Goal: Check status: Check status

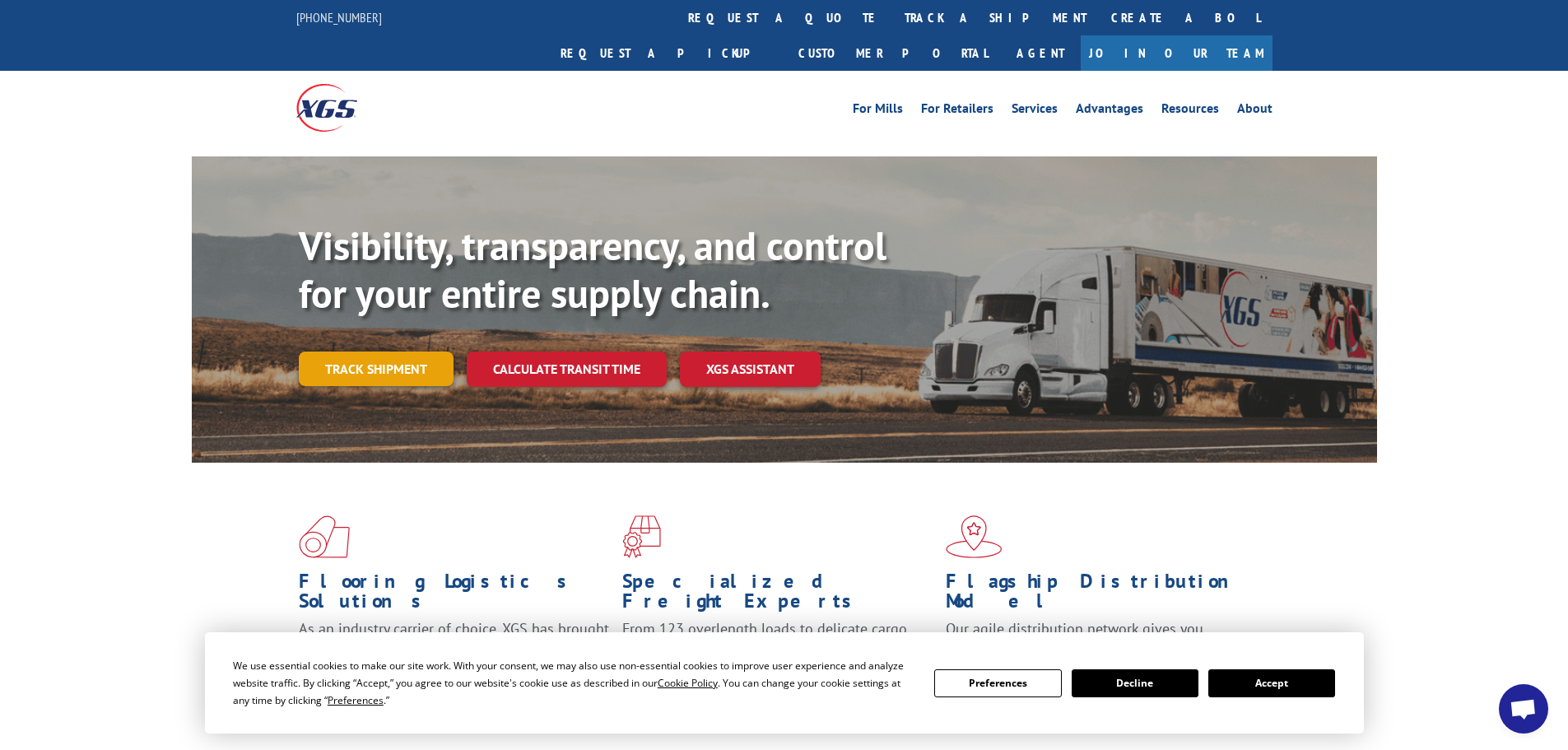
click at [431, 351] on link "Track shipment" at bounding box center [376, 369] width 155 height 34
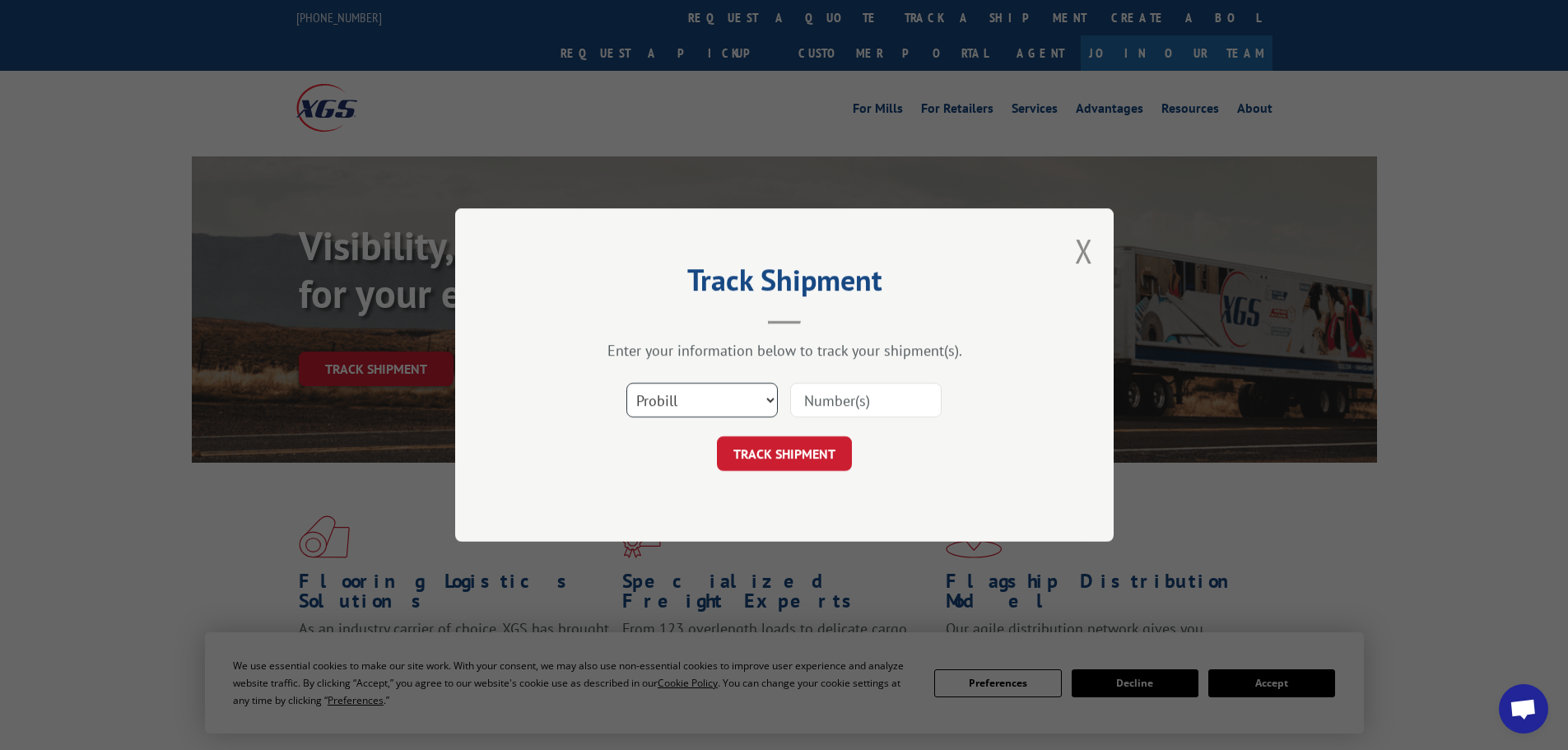
click at [641, 389] on select "Select category... Probill BOL PO" at bounding box center [702, 400] width 152 height 34
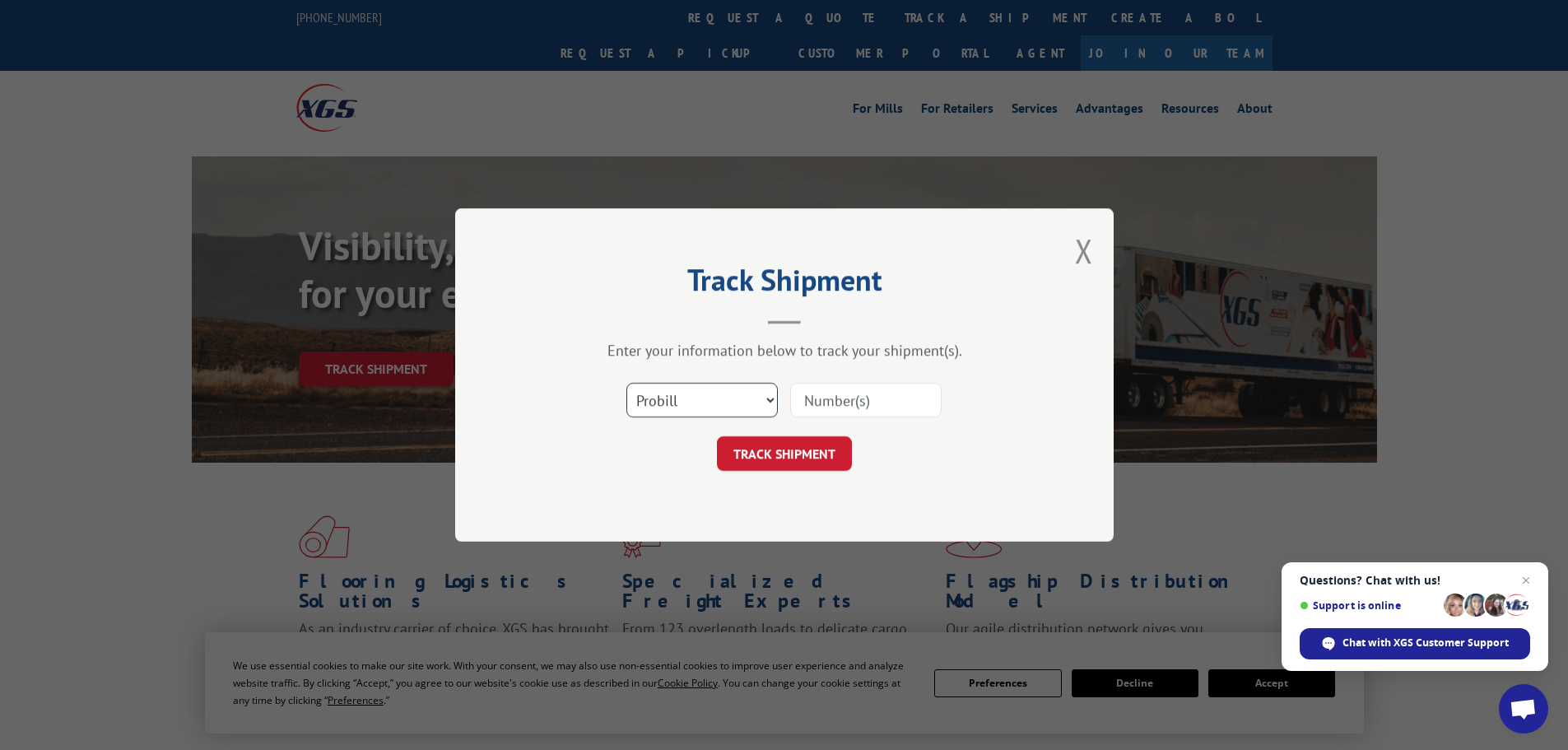
select select "bol"
click at [626, 382] on select "Select category... Probill BOL PO" at bounding box center [702, 400] width 152 height 34
click at [821, 397] on input at bounding box center [865, 400] width 152 height 34
paste input "15986806"
type input "15986806"
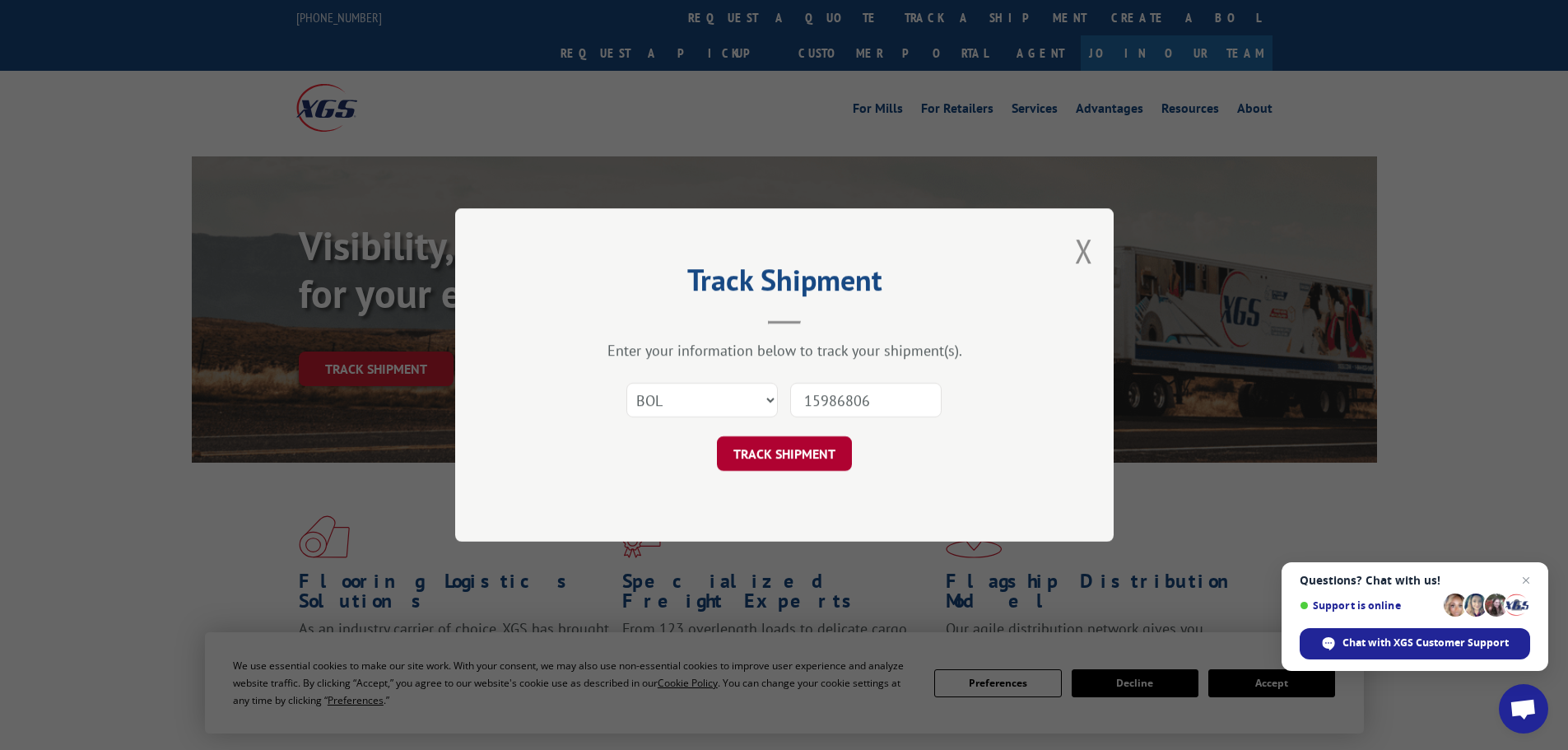
click at [790, 443] on button "TRACK SHIPMENT" at bounding box center [784, 454] width 135 height 34
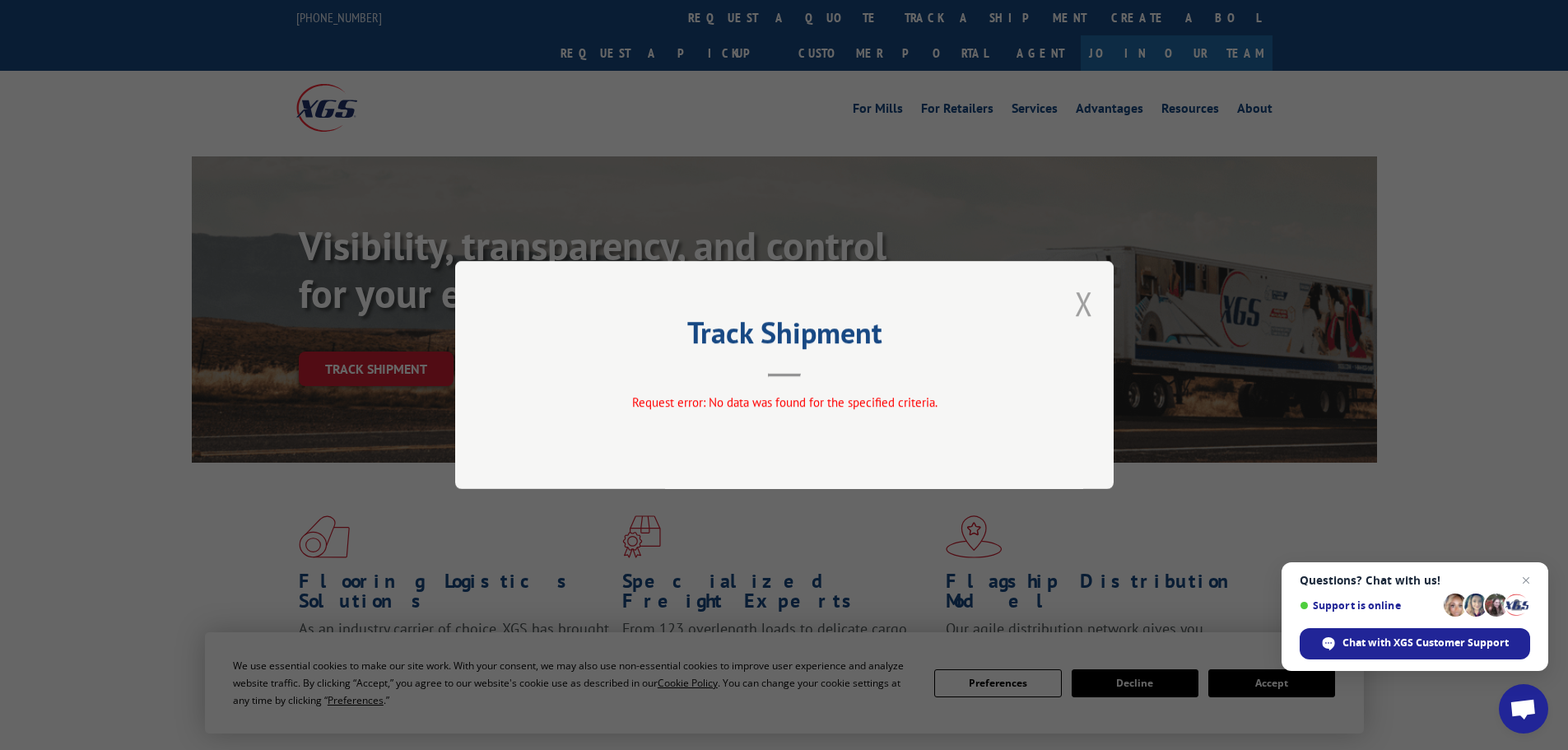
drag, startPoint x: 1083, startPoint y: 306, endPoint x: 985, endPoint y: 318, distance: 98.7
click at [1081, 307] on button "Close modal" at bounding box center [1083, 303] width 18 height 44
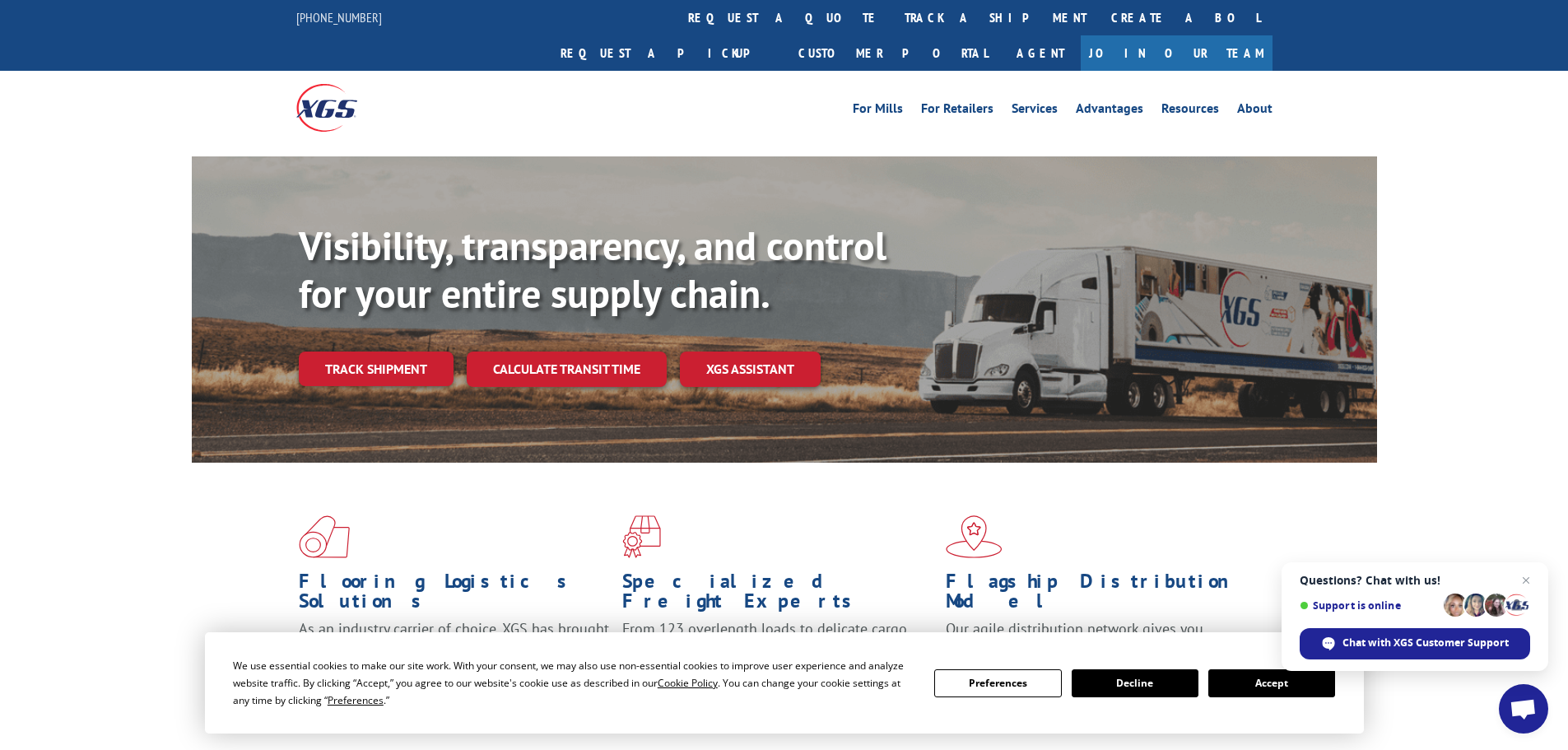
click at [401, 351] on link "Track shipment" at bounding box center [376, 369] width 155 height 34
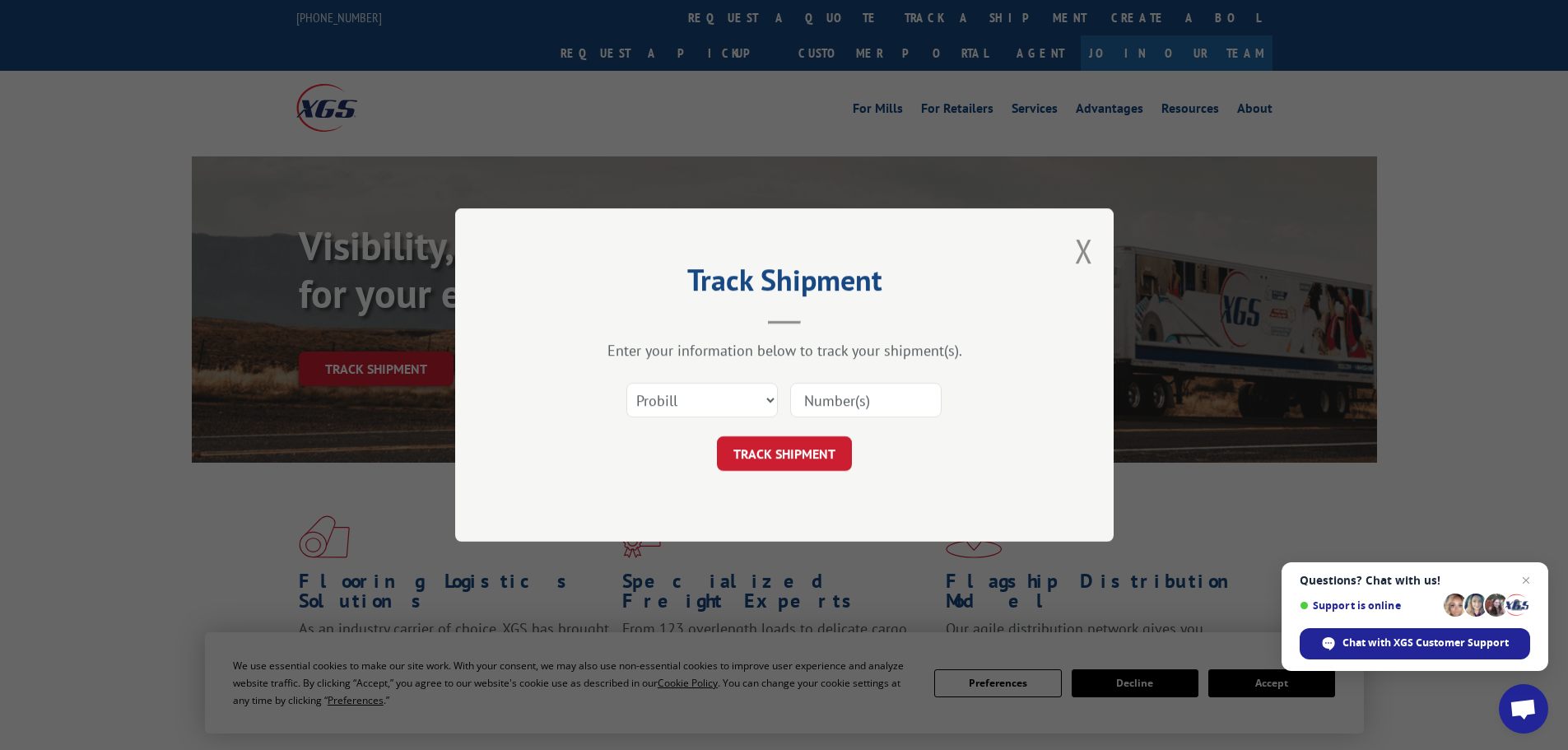
click at [818, 406] on input at bounding box center [865, 400] width 152 height 34
paste input "15986806"
type input "15986806"
click at [787, 445] on button "TRACK SHIPMENT" at bounding box center [784, 454] width 135 height 34
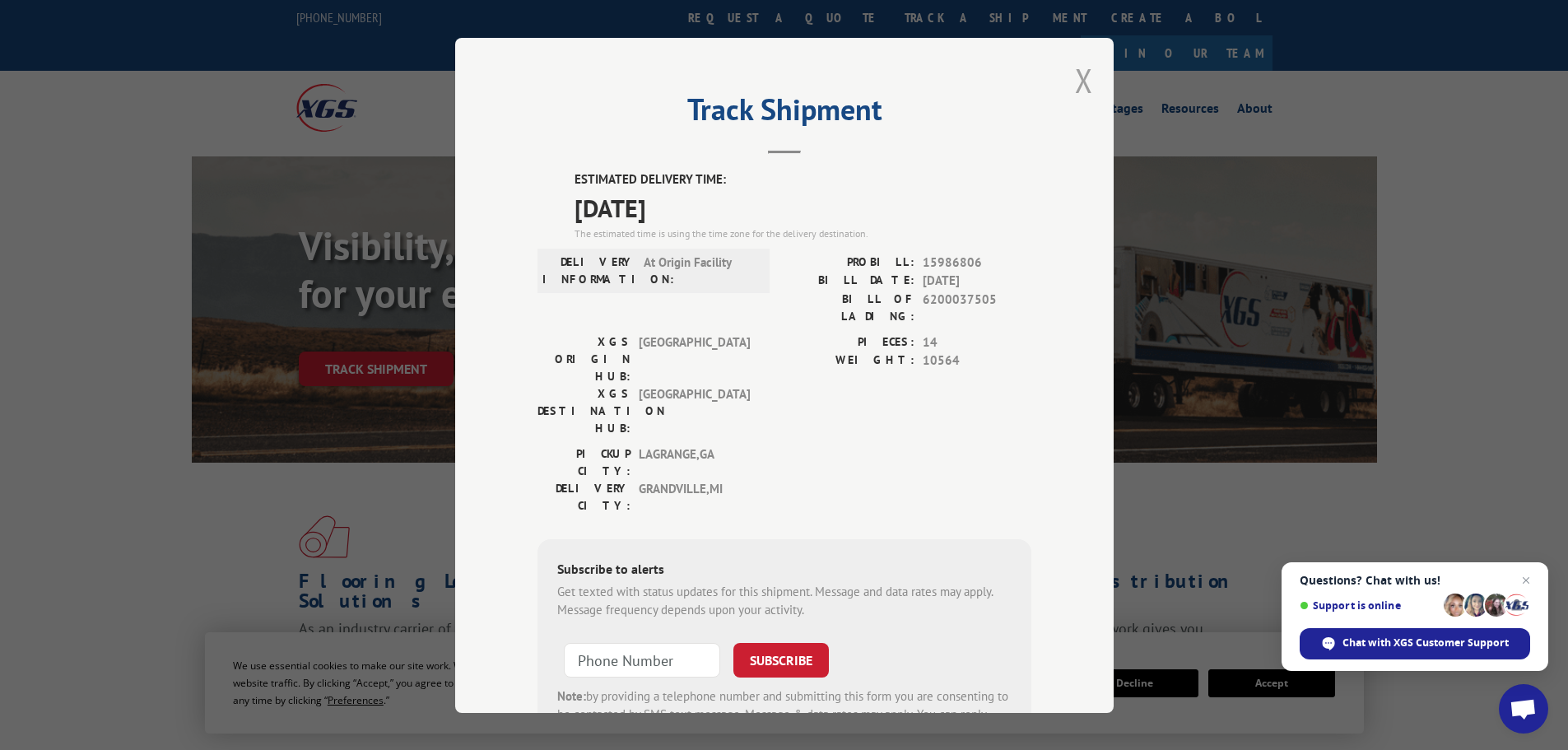
click at [1081, 79] on button "Close modal" at bounding box center [1083, 80] width 18 height 44
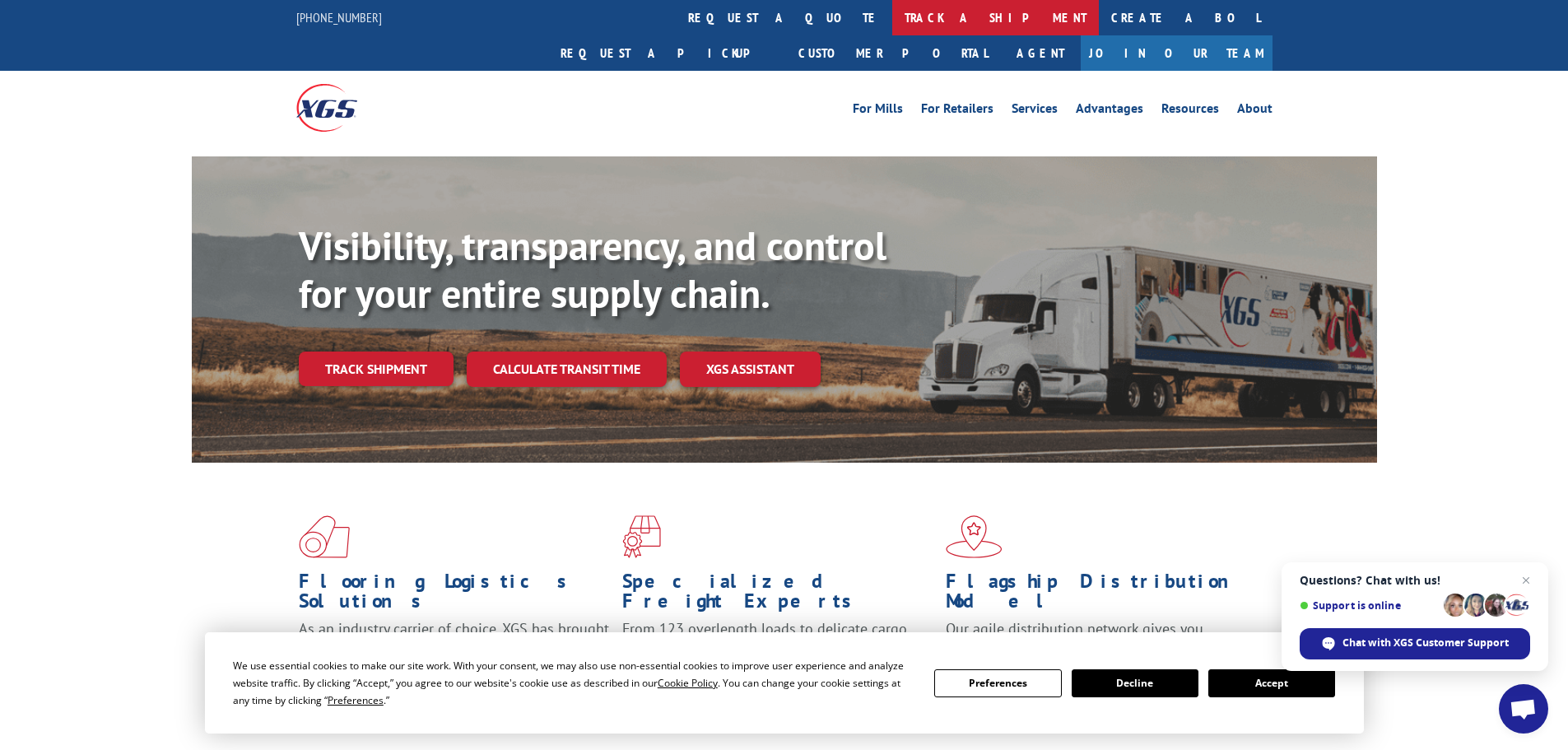
click at [892, 18] on link "track a shipment" at bounding box center [995, 17] width 207 height 35
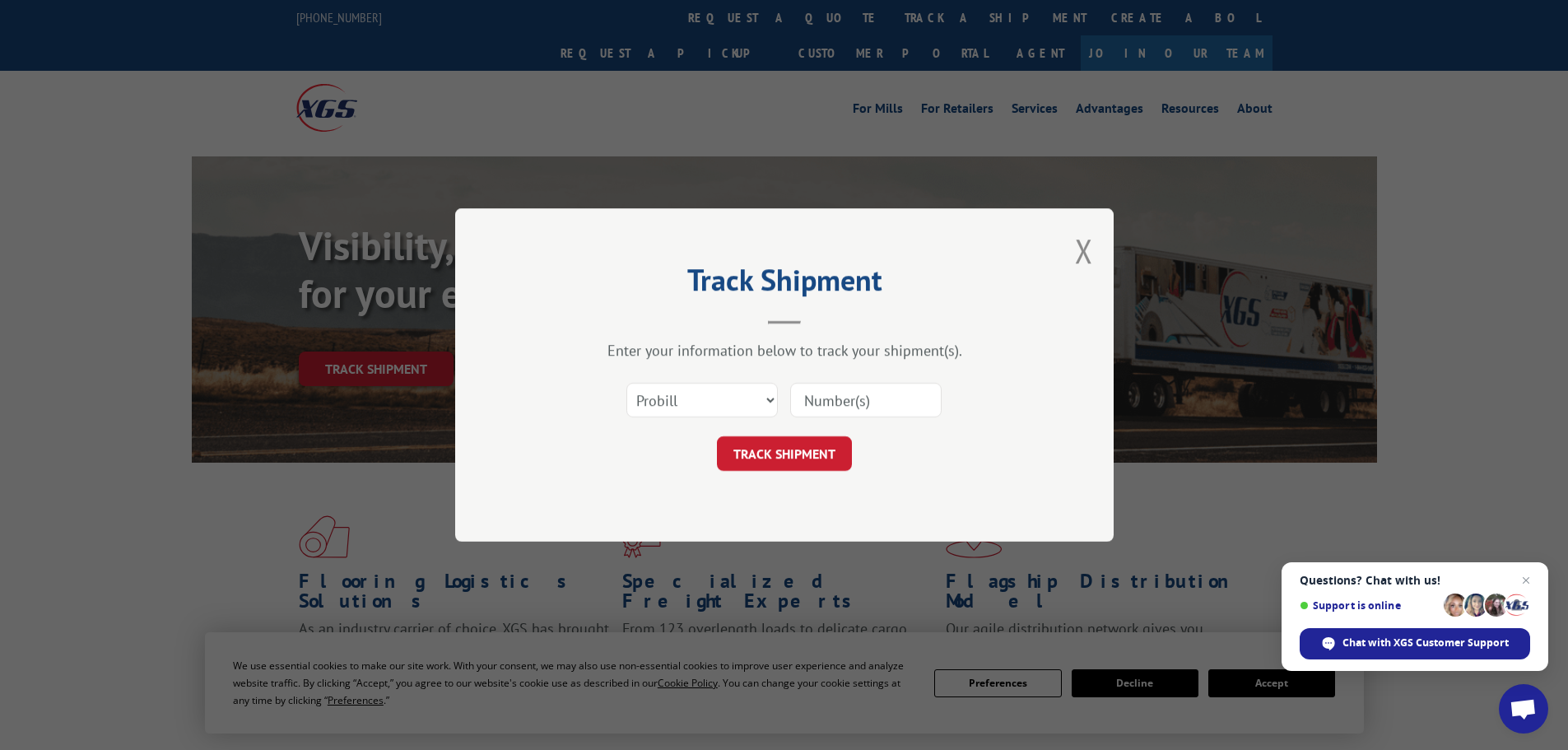
click at [852, 381] on div at bounding box center [865, 400] width 152 height 38
click at [846, 402] on input at bounding box center [865, 400] width 152 height 34
paste input "15986806"
type input "15986806"
click at [781, 461] on button "TRACK SHIPMENT" at bounding box center [784, 454] width 135 height 34
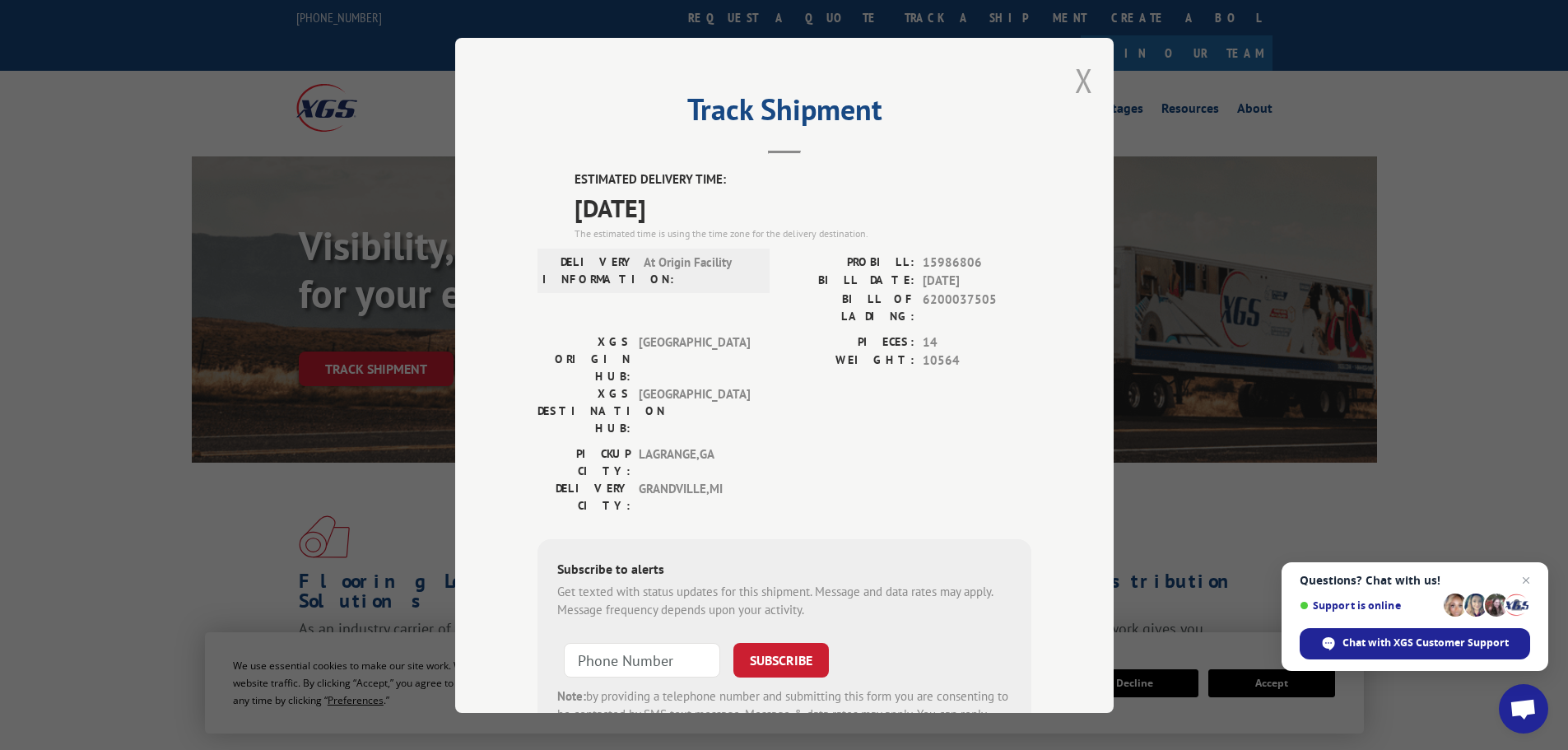
drag, startPoint x: 1079, startPoint y: 72, endPoint x: 821, endPoint y: 97, distance: 259.2
click at [1076, 74] on button "Close modal" at bounding box center [1083, 80] width 18 height 44
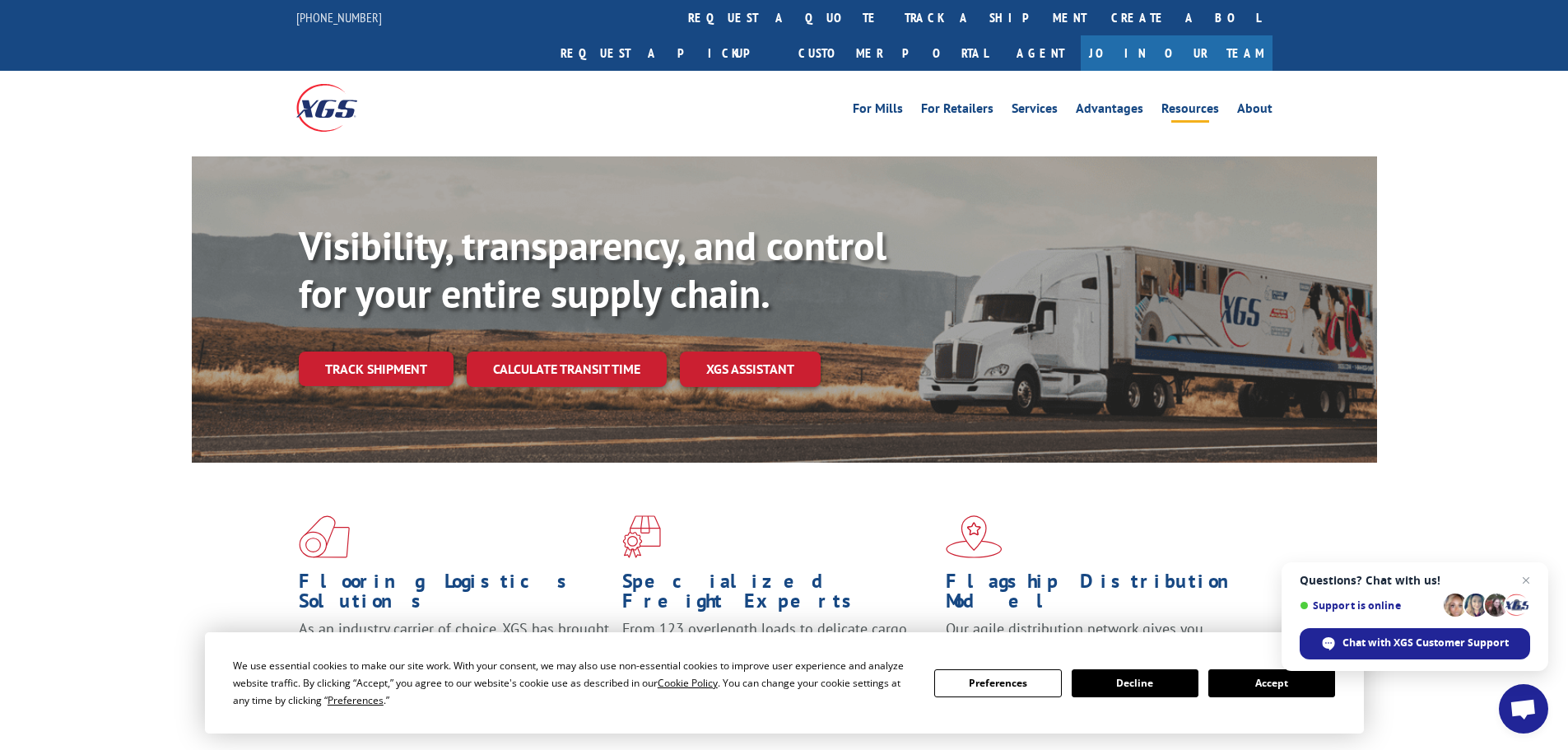
click at [1194, 102] on link "Resources" at bounding box center [1190, 111] width 58 height 18
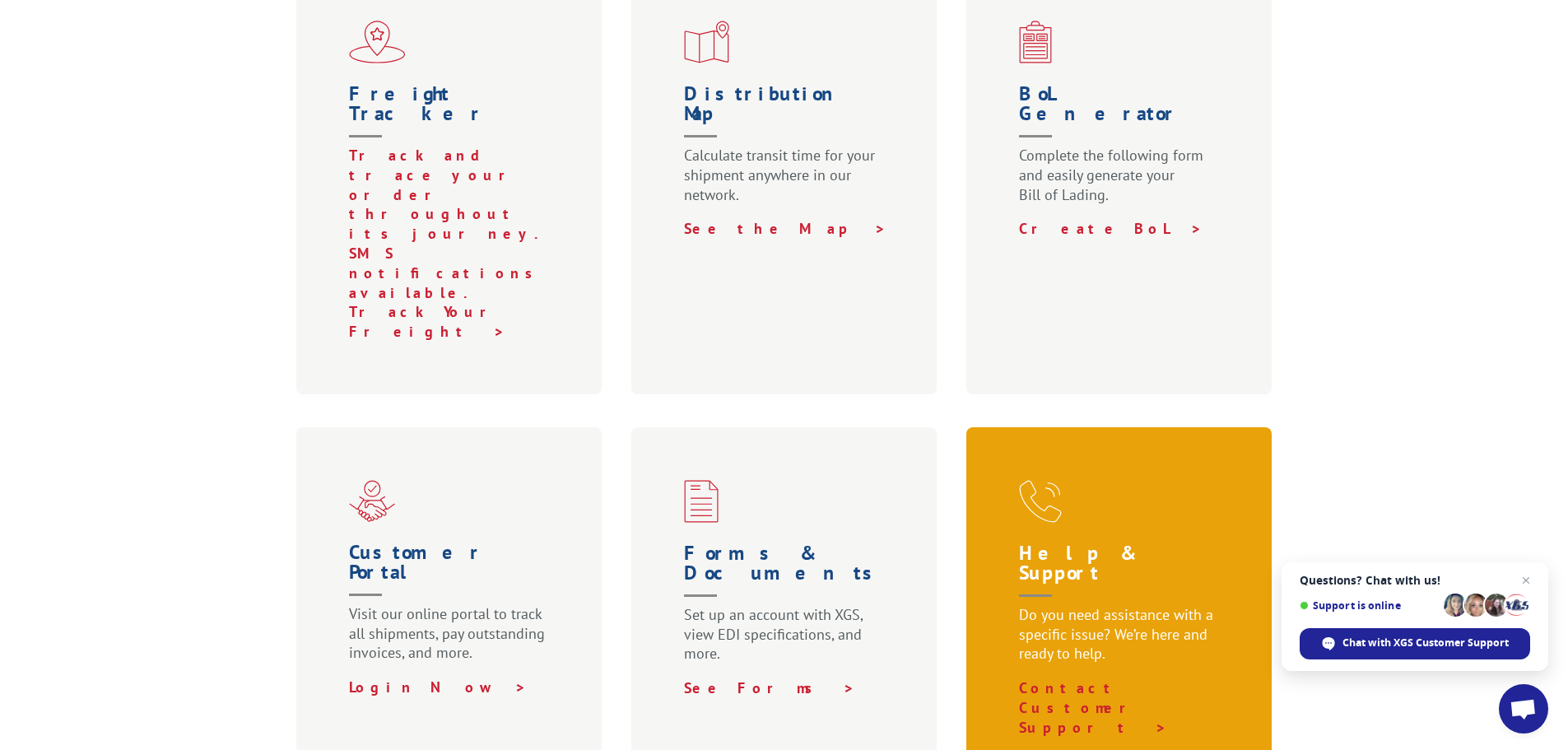
scroll to position [659, 0]
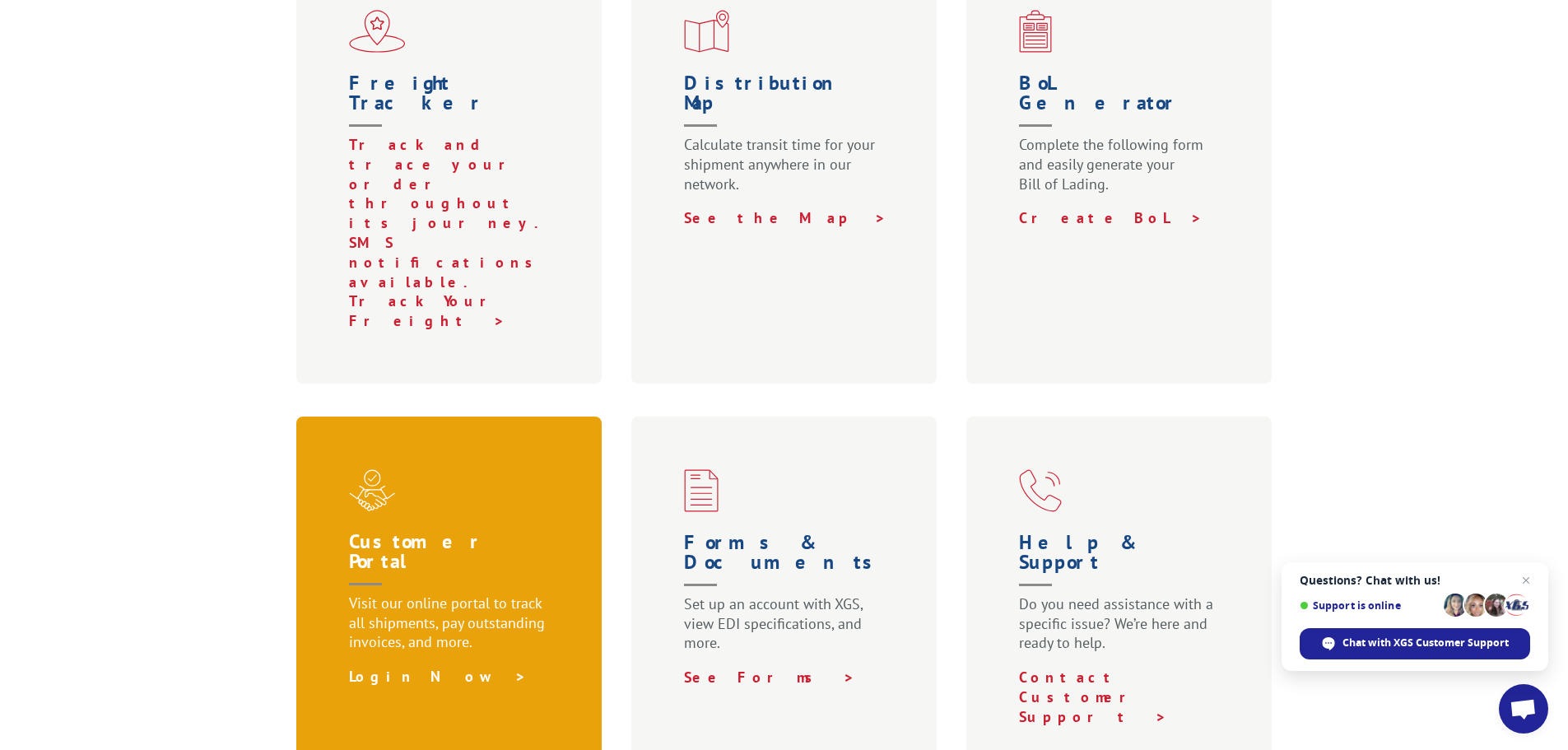
click at [367, 666] on link "Login Now >" at bounding box center [437, 676] width 177 height 19
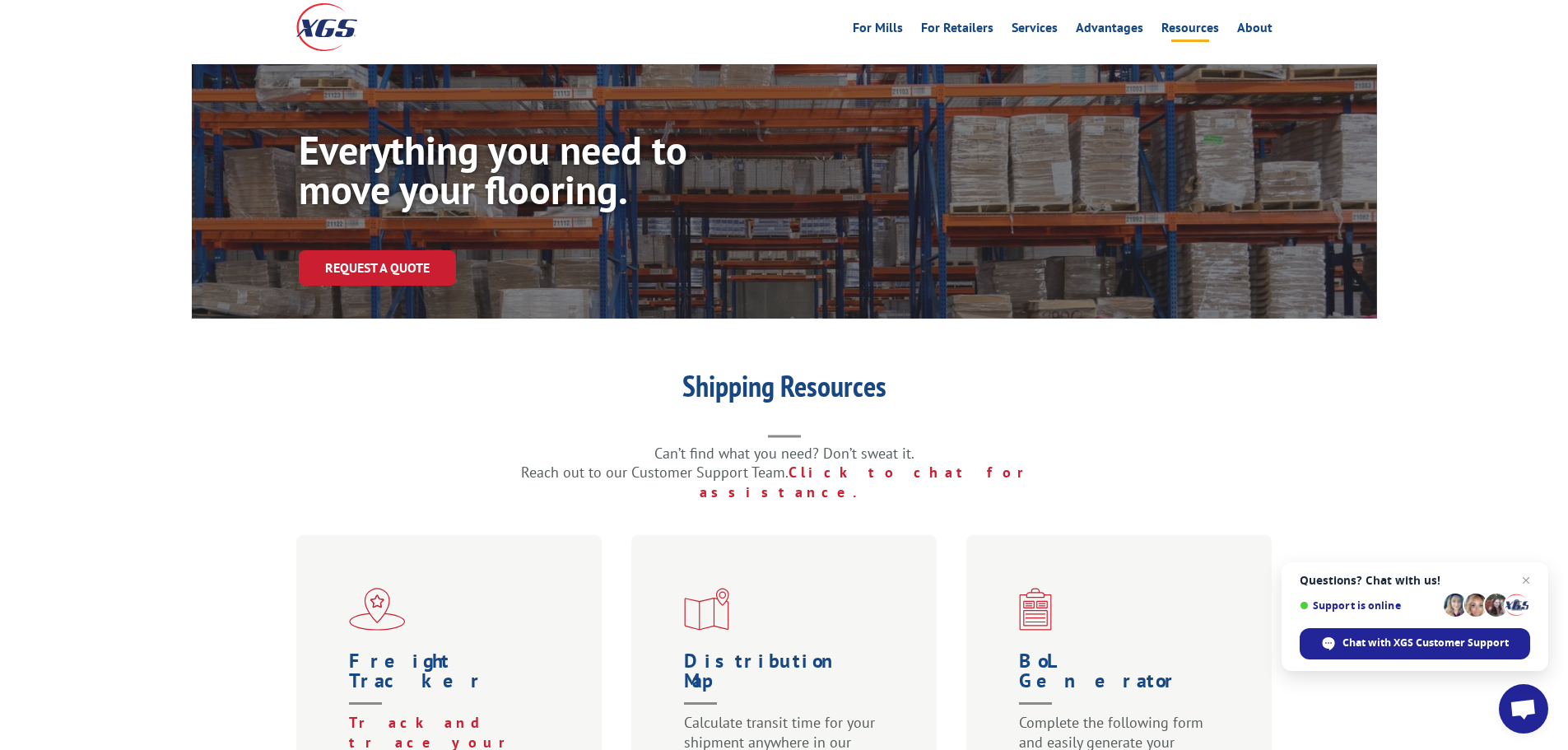
scroll to position [0, 0]
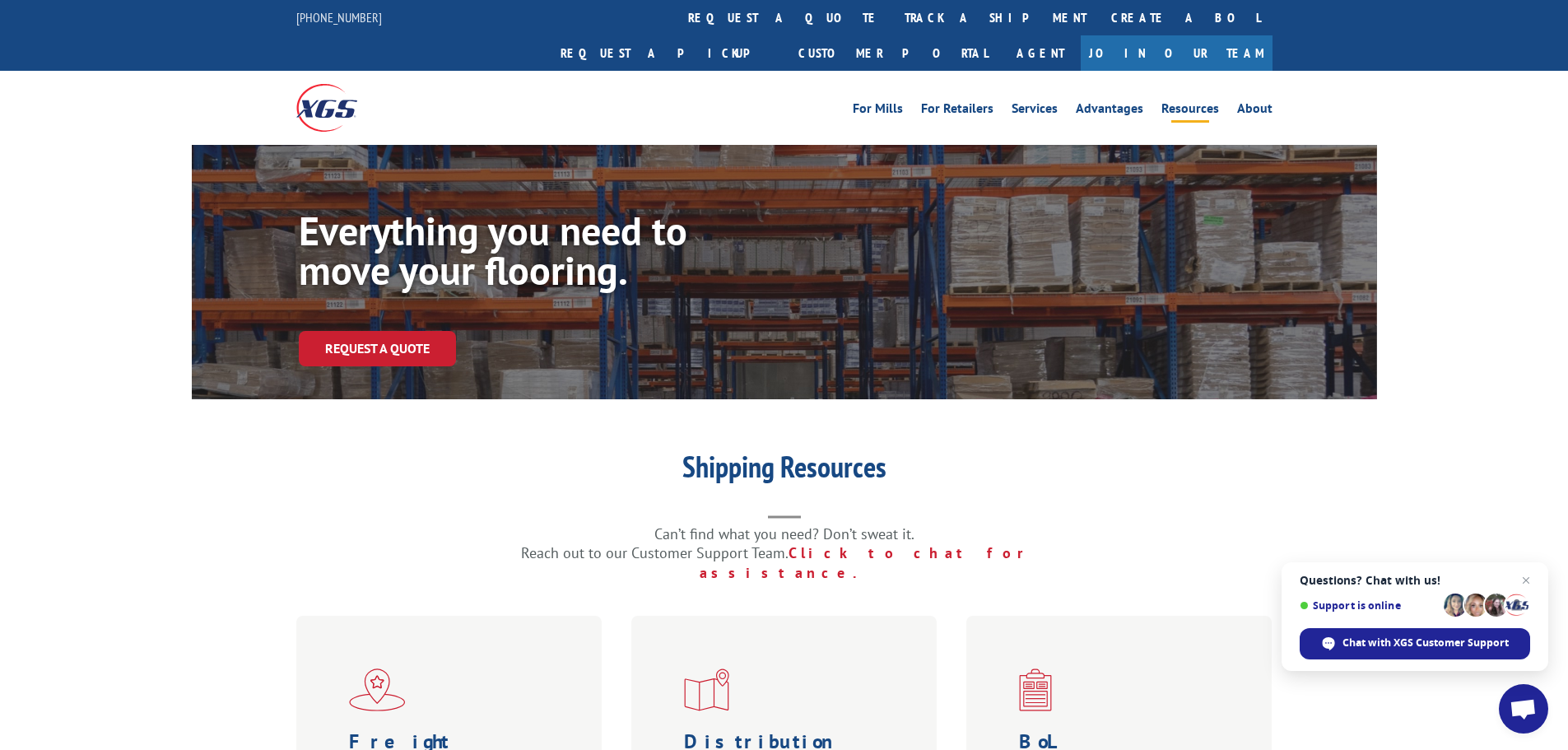
click at [316, 84] on img at bounding box center [326, 107] width 61 height 46
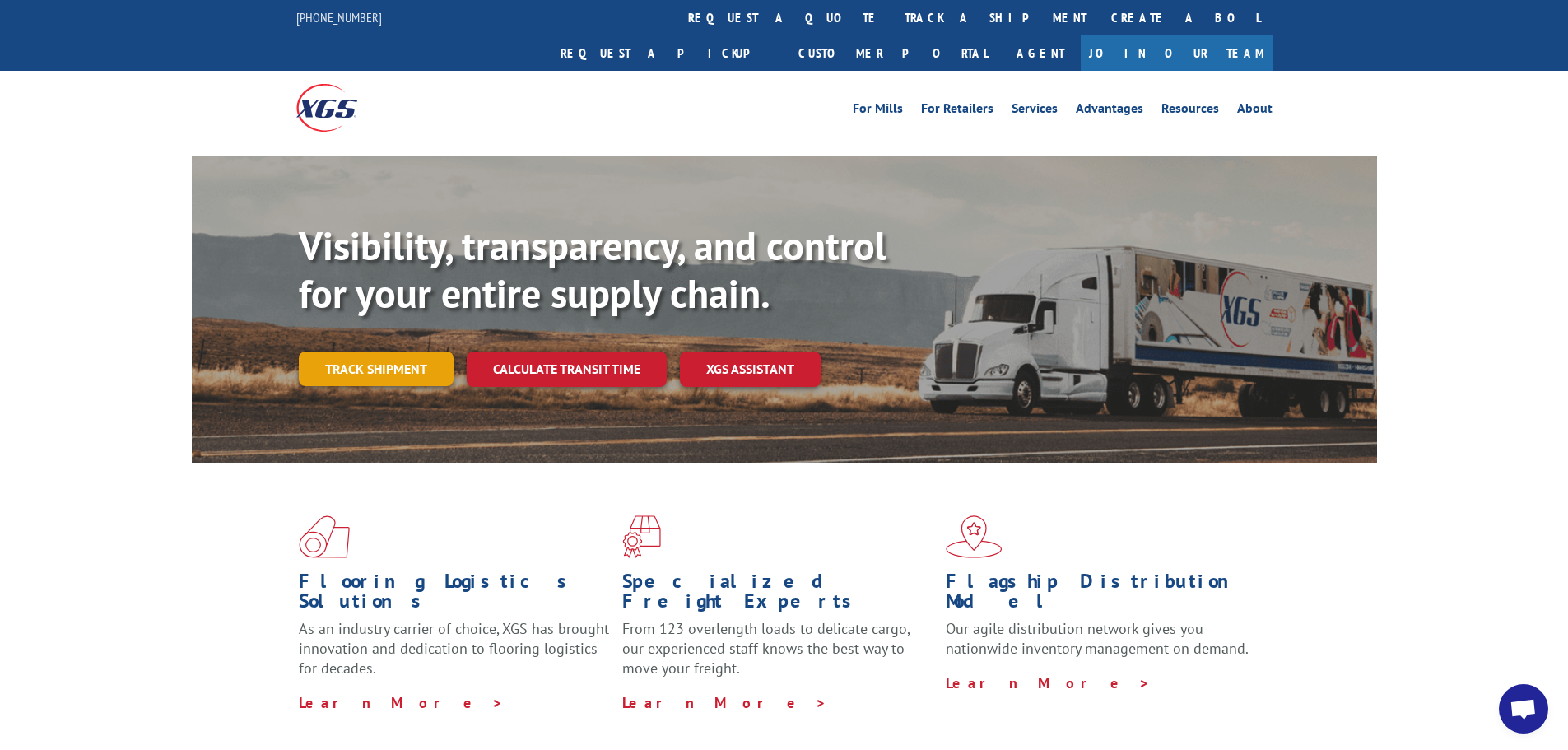
click at [381, 351] on link "Track shipment" at bounding box center [376, 369] width 155 height 34
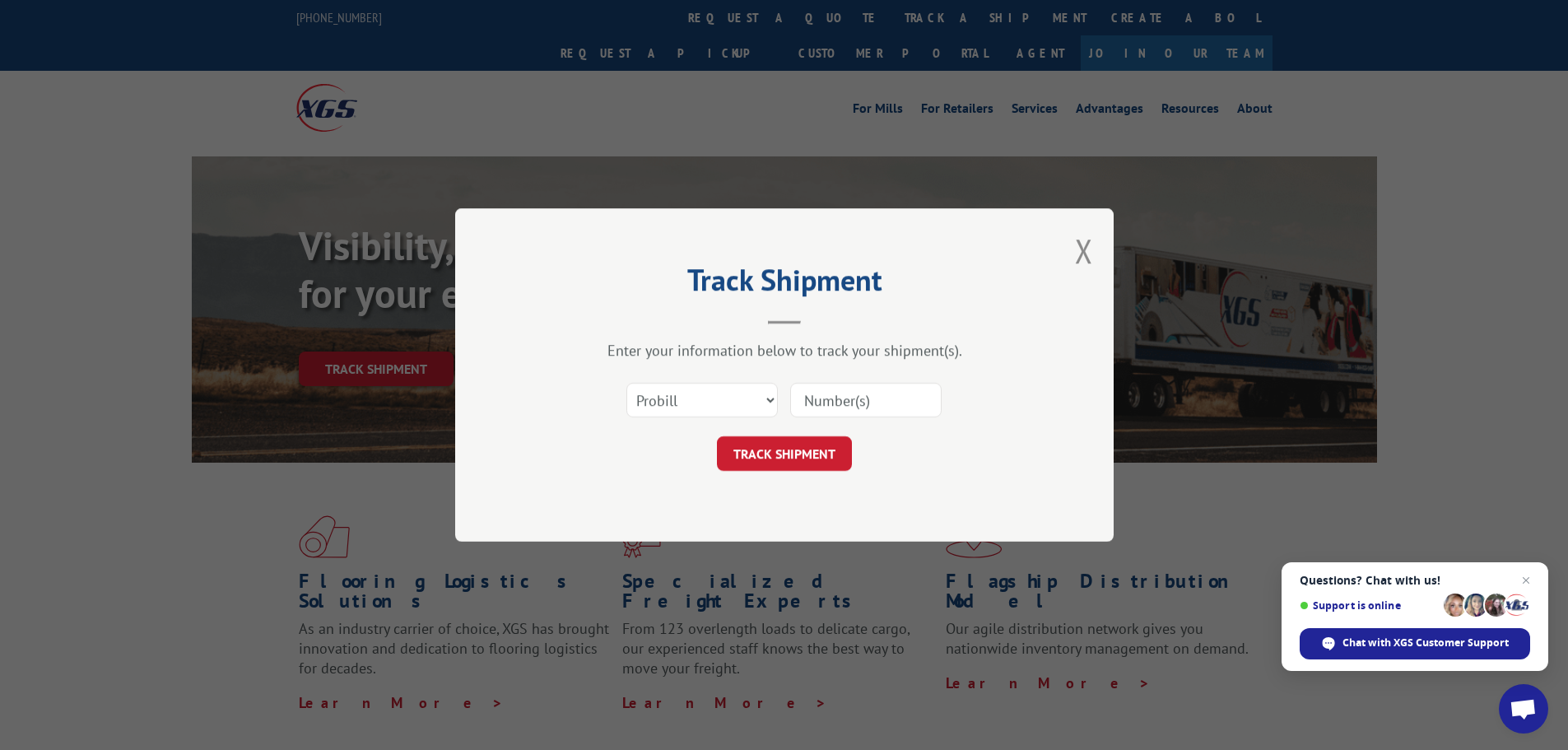
click at [828, 396] on input at bounding box center [865, 400] width 152 height 34
paste input "15986806"
type input "15986806"
click at [758, 471] on button "TRACK SHIPMENT" at bounding box center [784, 454] width 135 height 34
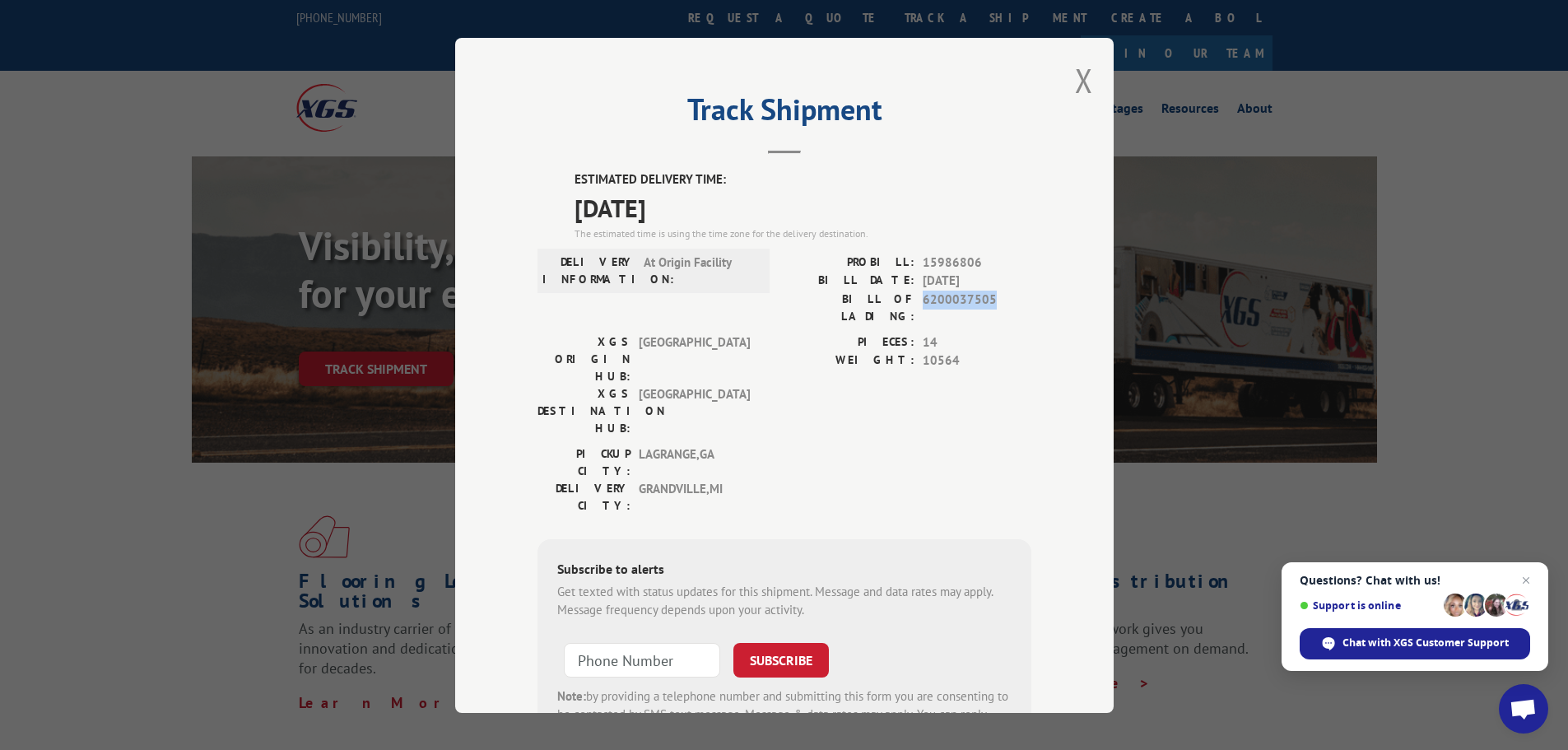
drag, startPoint x: 920, startPoint y: 298, endPoint x: 978, endPoint y: 289, distance: 58.7
click at [982, 290] on span "6200037505" at bounding box center [976, 307] width 108 height 34
copy span "620003750"
click at [948, 258] on span "15986806" at bounding box center [976, 262] width 108 height 19
click at [951, 257] on span "15986806" at bounding box center [976, 262] width 108 height 19
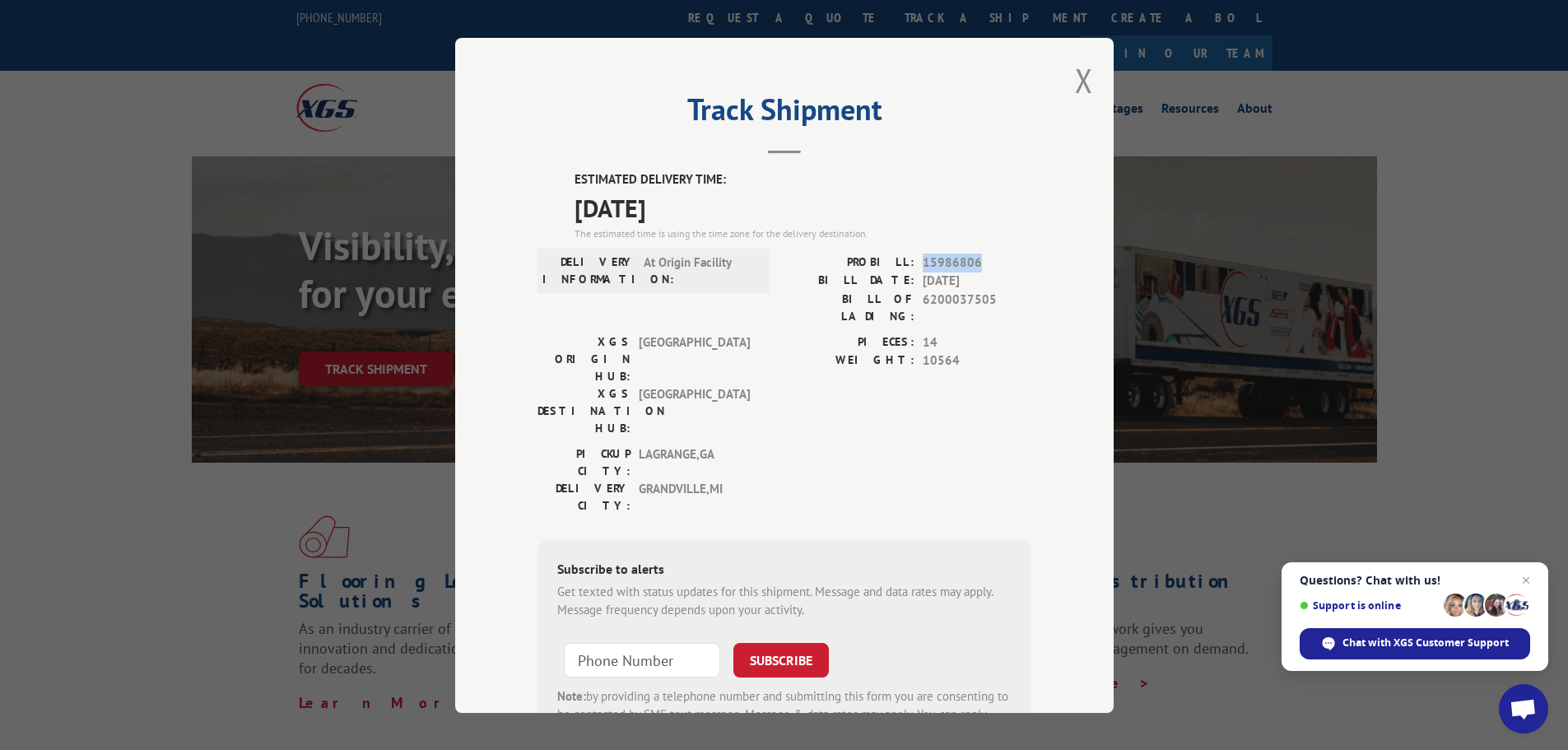
click at [951, 258] on span "15986806" at bounding box center [976, 262] width 108 height 19
drag, startPoint x: 1082, startPoint y: 83, endPoint x: 1044, endPoint y: 92, distance: 39.1
click at [1081, 84] on button "Close modal" at bounding box center [1083, 80] width 18 height 44
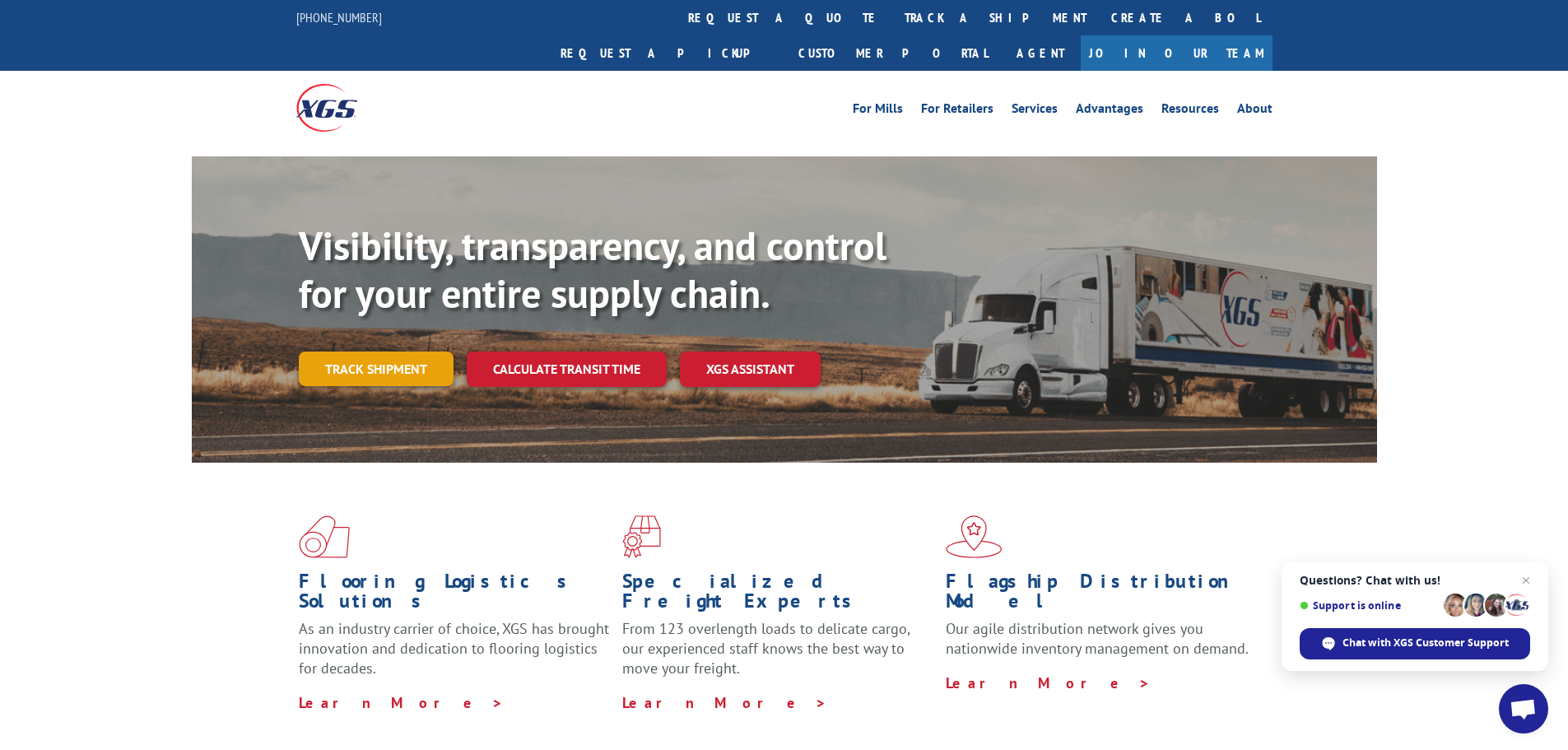
click at [353, 351] on link "Track shipment" at bounding box center [376, 369] width 155 height 34
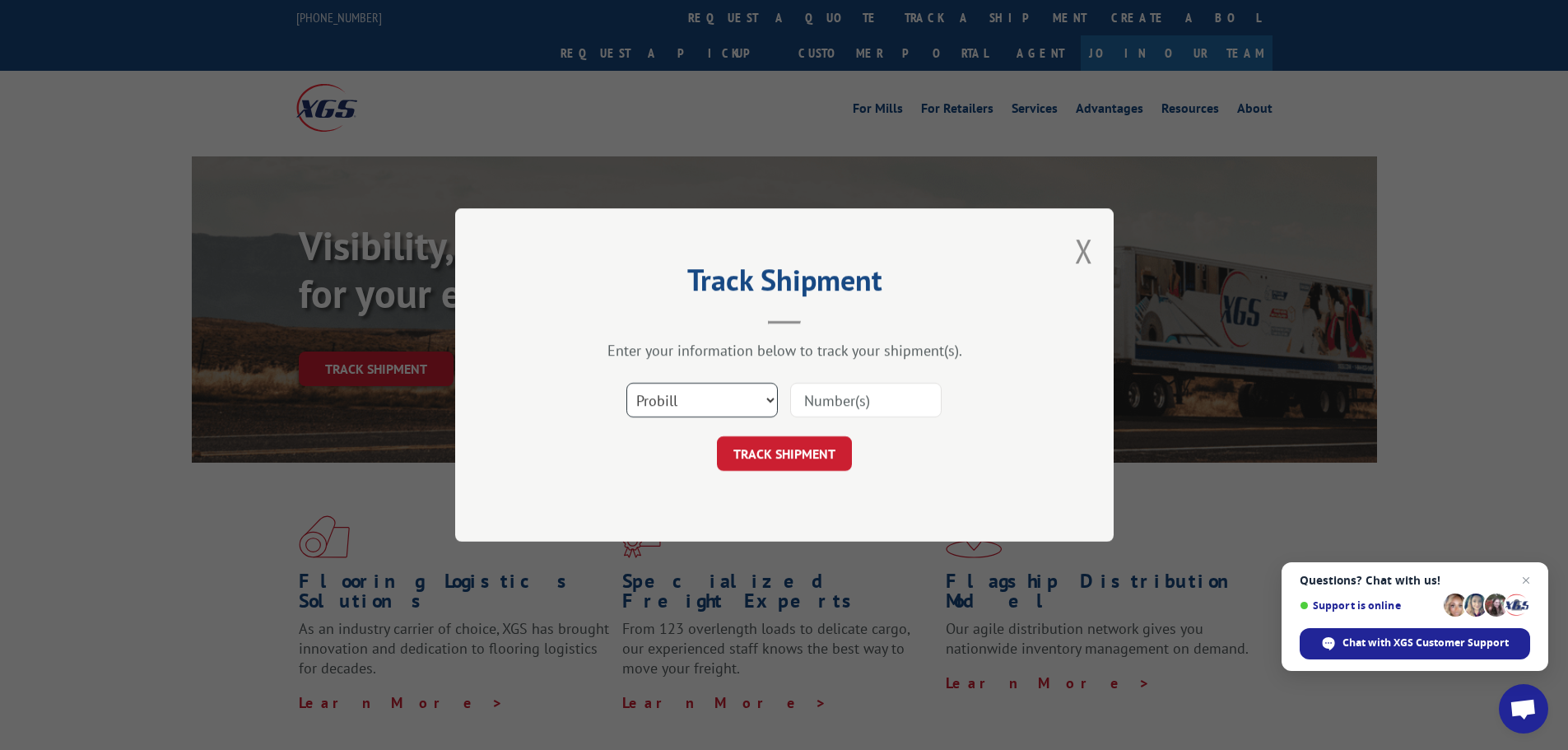
click at [666, 400] on select "Select category... Probill BOL PO" at bounding box center [702, 400] width 152 height 34
select select "po"
click at [626, 382] on select "Select category... Probill BOL PO" at bounding box center [702, 400] width 152 height 34
drag, startPoint x: 822, startPoint y: 403, endPoint x: 1032, endPoint y: 408, distance: 210.1
click at [956, 418] on div "Select category... Probill BOL PO" at bounding box center [784, 400] width 493 height 54
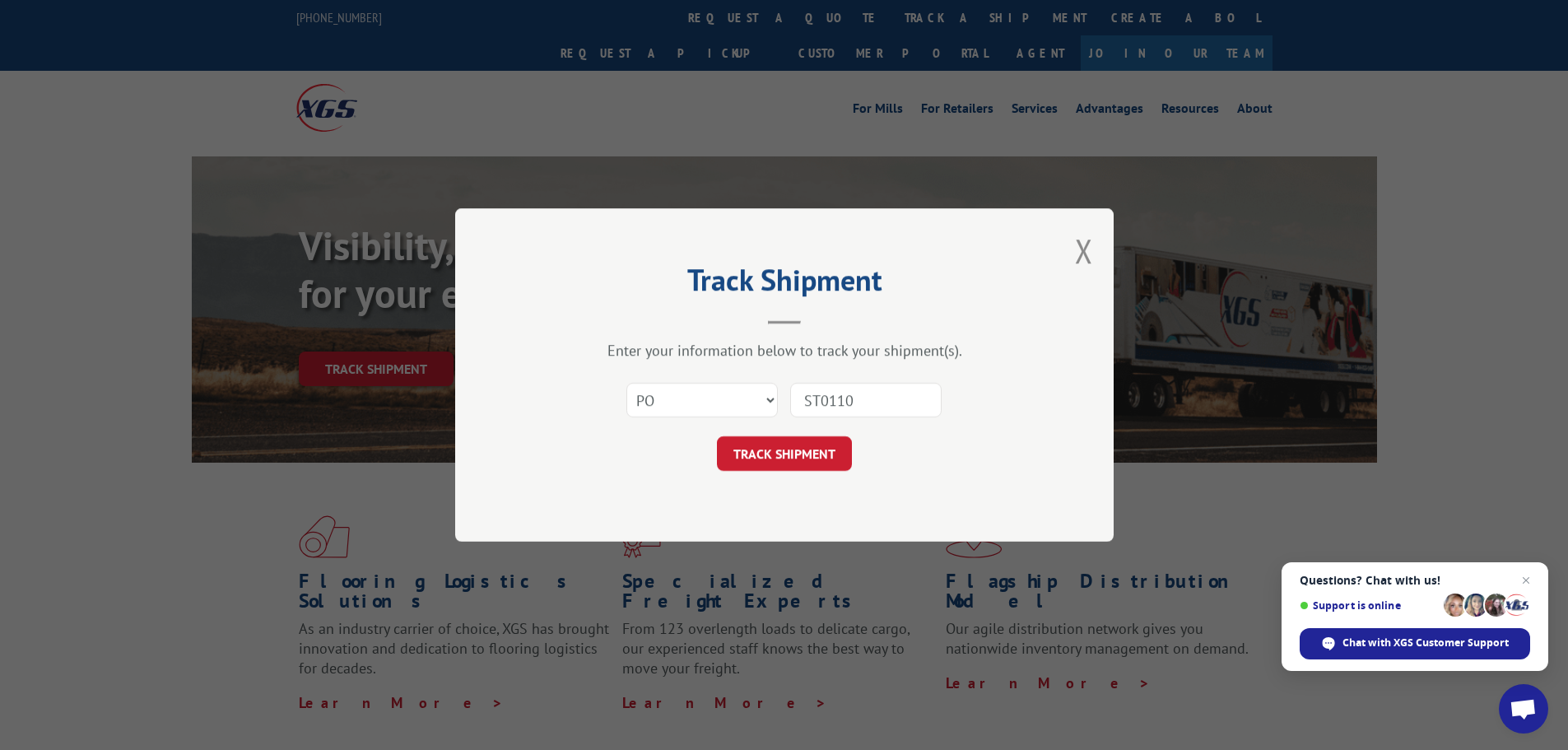
type input "ST01103"
click button "TRACK SHIPMENT" at bounding box center [784, 454] width 135 height 34
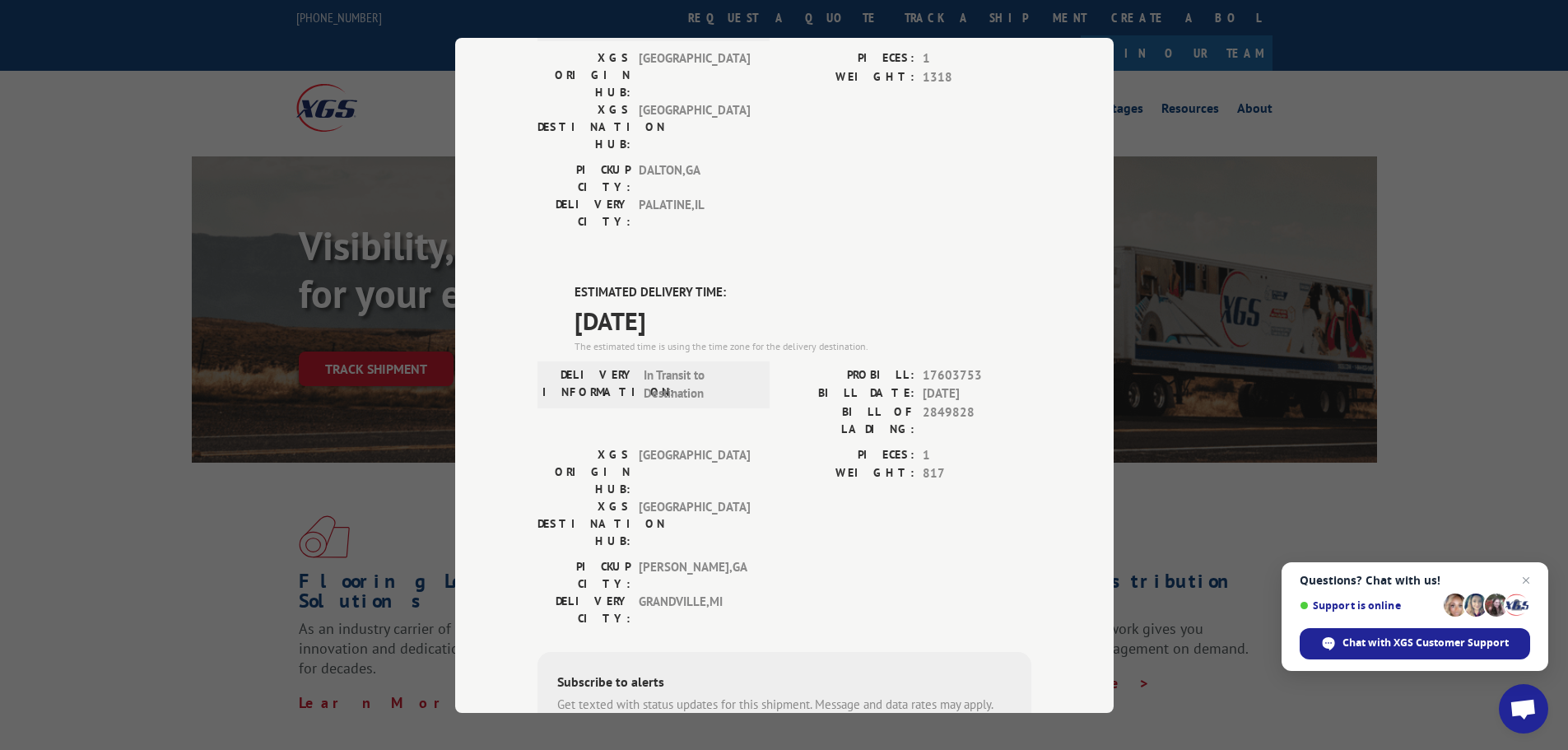
scroll to position [412, 0]
